Goal: Task Accomplishment & Management: Manage account settings

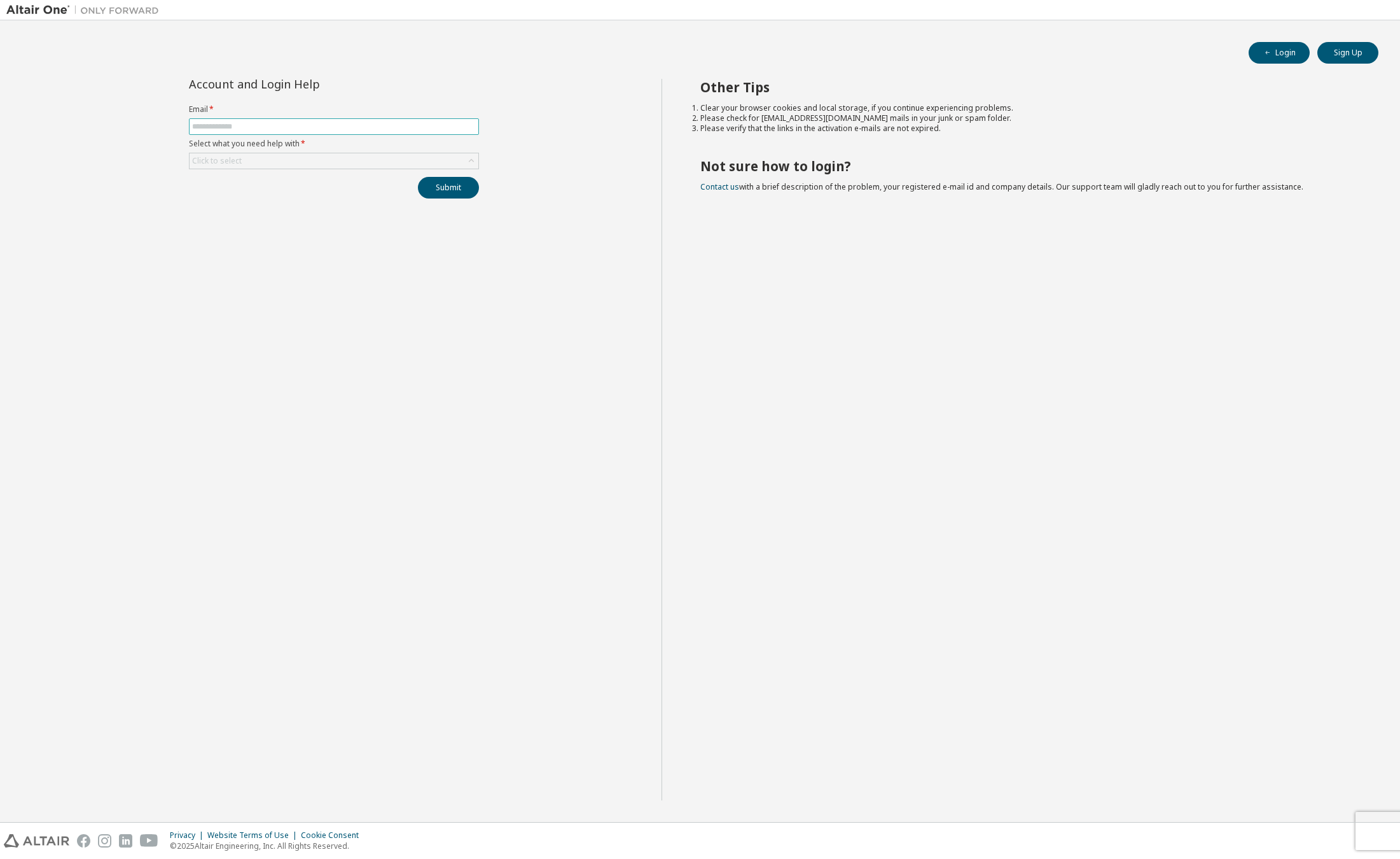
click at [392, 129] on input "text" at bounding box center [334, 126] width 284 height 10
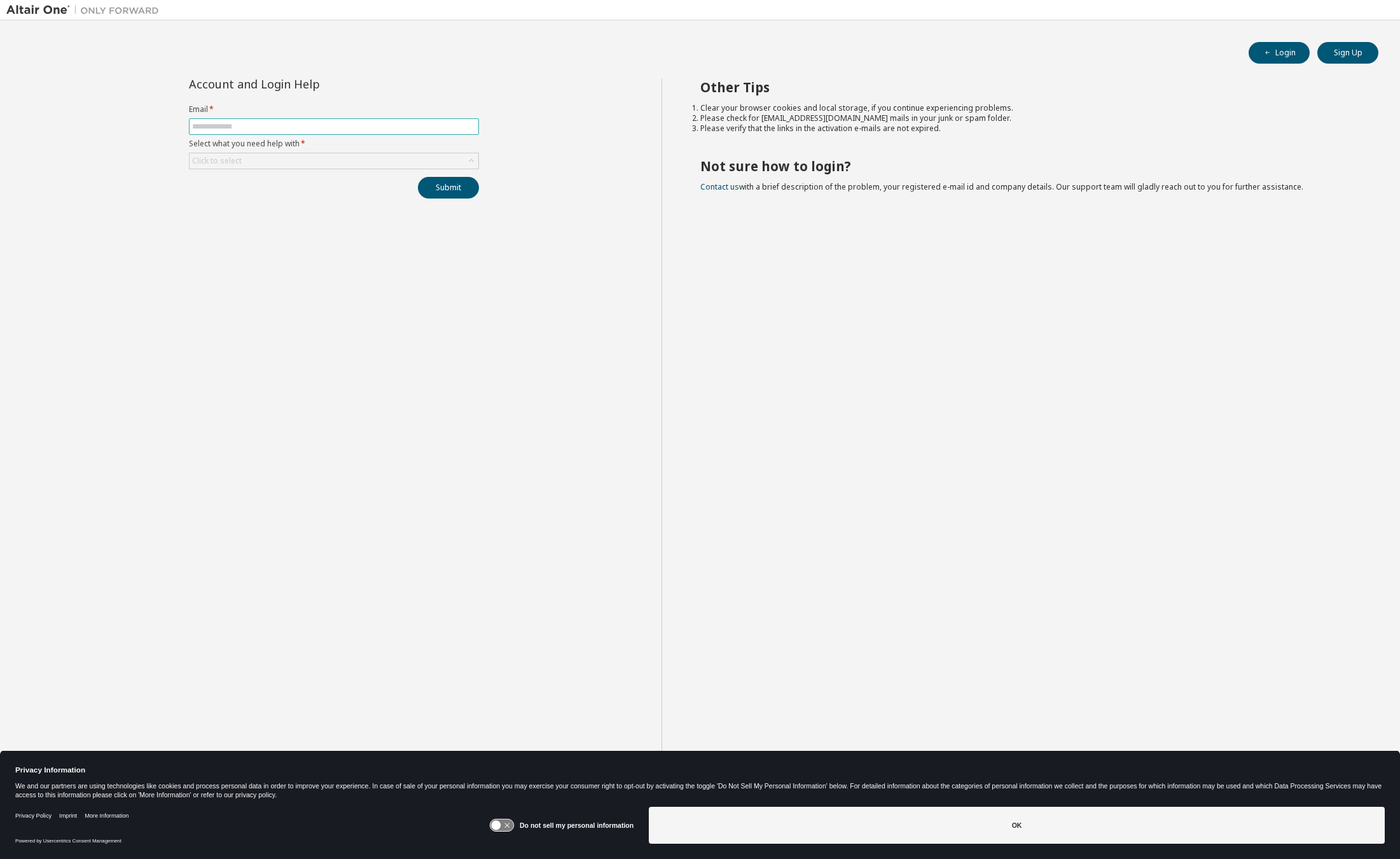
click at [392, 129] on input "text" at bounding box center [334, 126] width 284 height 10
type input "**********"
click at [291, 157] on div "Click to select" at bounding box center [334, 161] width 289 height 15
click at [290, 199] on li "I forgot my password" at bounding box center [333, 197] width 286 height 16
click at [468, 185] on button "Submit" at bounding box center [448, 188] width 61 height 21
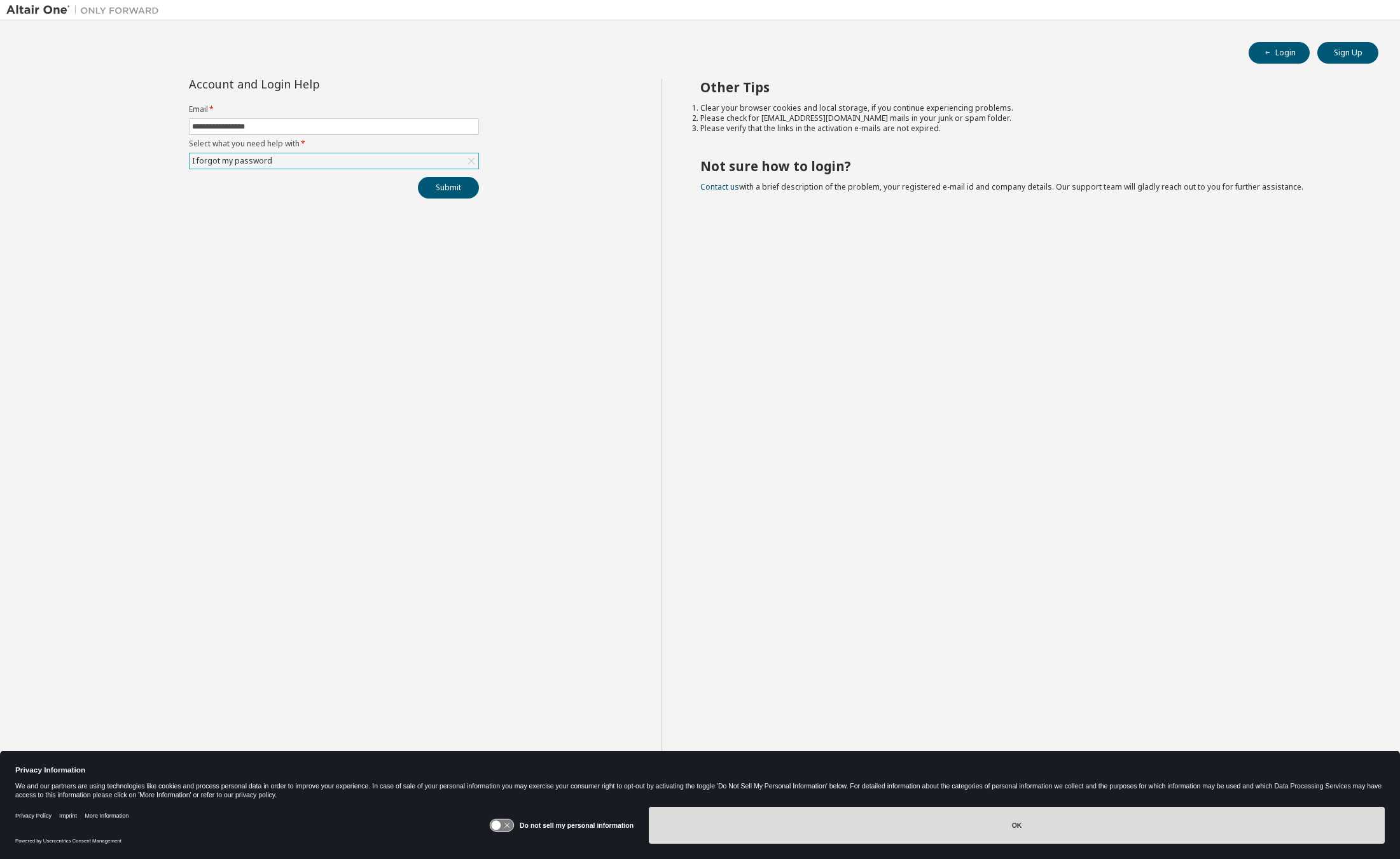
click at [1124, 822] on button "OK" at bounding box center [1016, 825] width 736 height 37
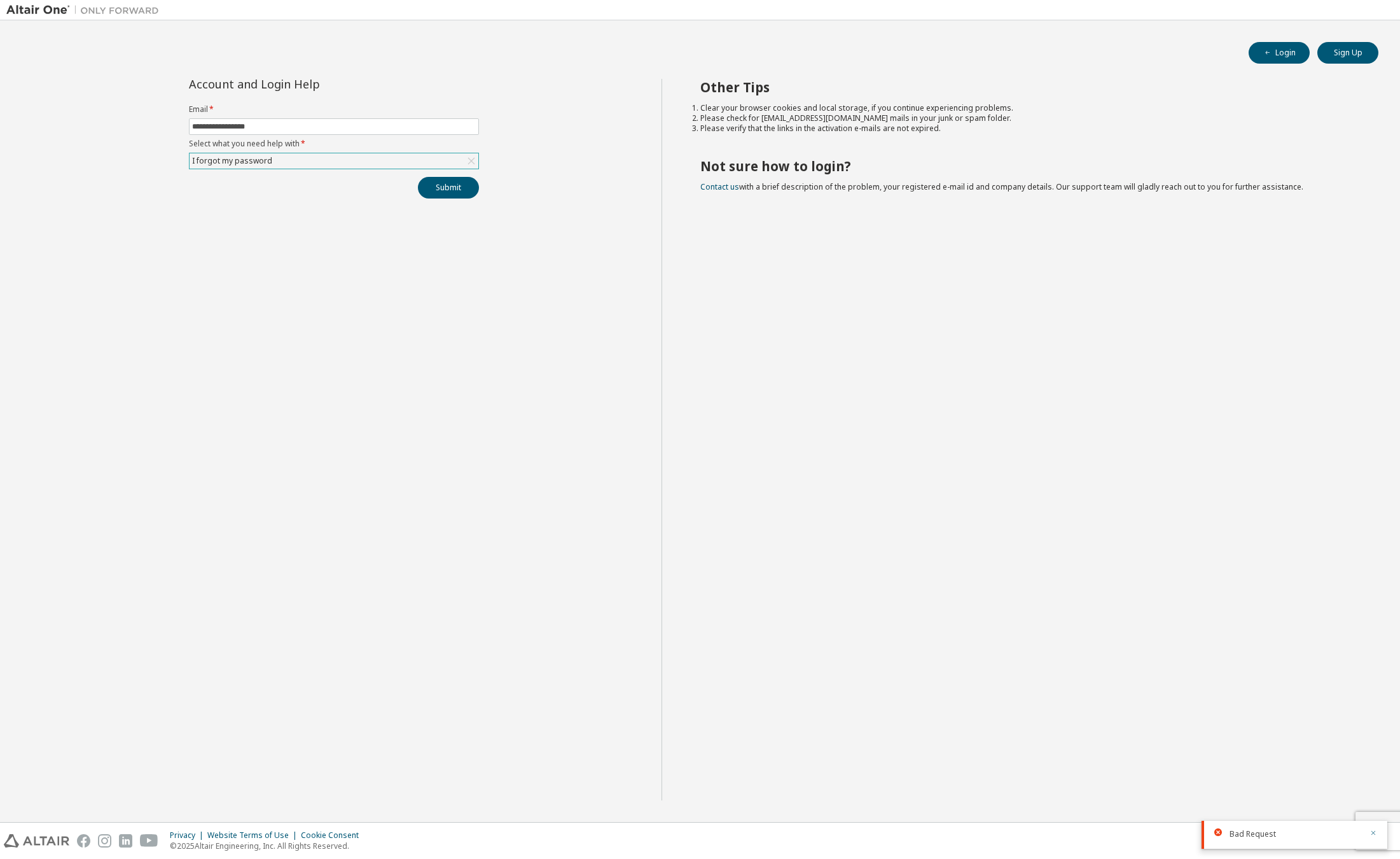
click at [1374, 833] on icon "button" at bounding box center [1373, 833] width 8 height 8
click at [434, 184] on button "Submit" at bounding box center [448, 188] width 61 height 21
